Goal: Check status: Check status

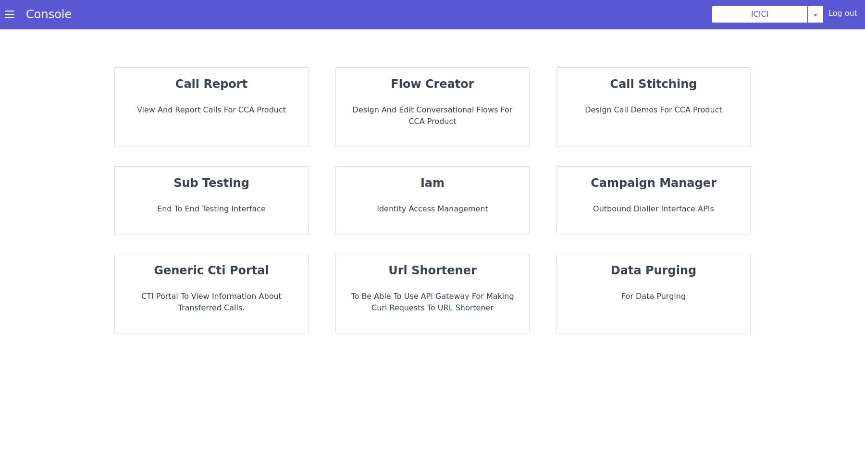
click at [259, 126] on div "call report View and report calls for CCA Product" at bounding box center [211, 107] width 193 height 79
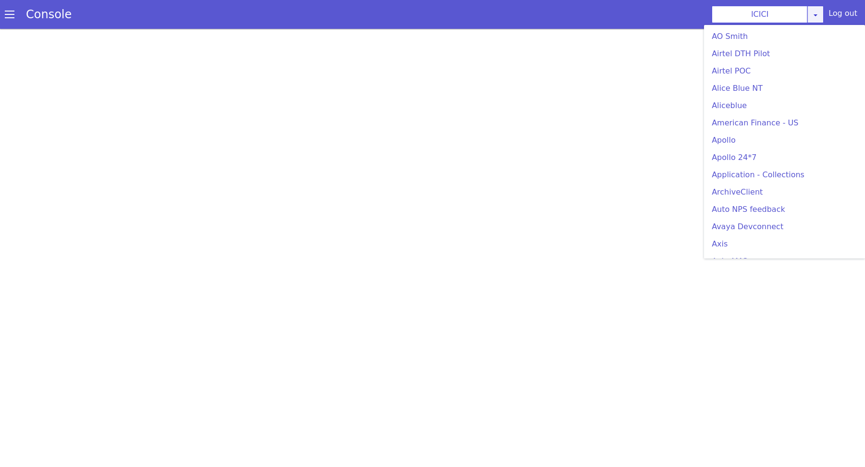
click at [823, 17] on div "ICICI [PERSON_NAME] Airtel DTH Pilot Airtel POC [PERSON_NAME] Blue NT Aliceblue…" at bounding box center [768, 14] width 112 height 17
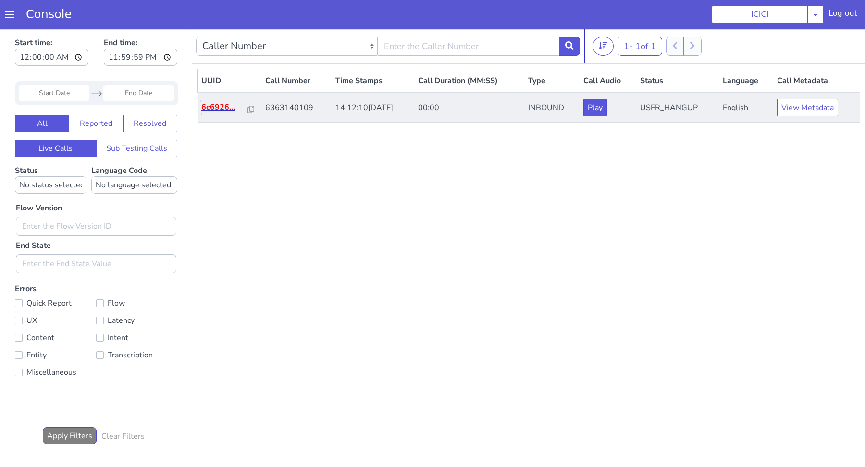
click at [222, 106] on p "6c6926..." at bounding box center [224, 107] width 47 height 12
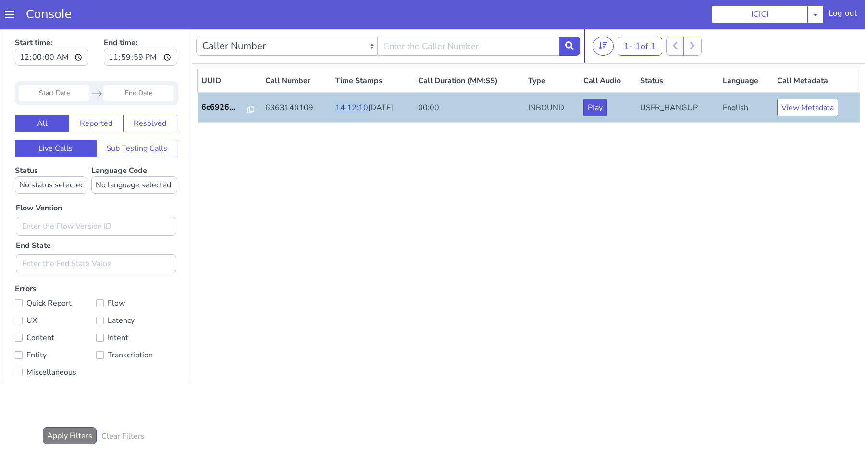
copy td "14:12:10"
drag, startPoint x: 325, startPoint y: 107, endPoint x: 357, endPoint y: 110, distance: 32.9
click at [357, 110] on td "14:12:10[DATE]" at bounding box center [373, 108] width 82 height 30
